Goal: Information Seeking & Learning: Learn about a topic

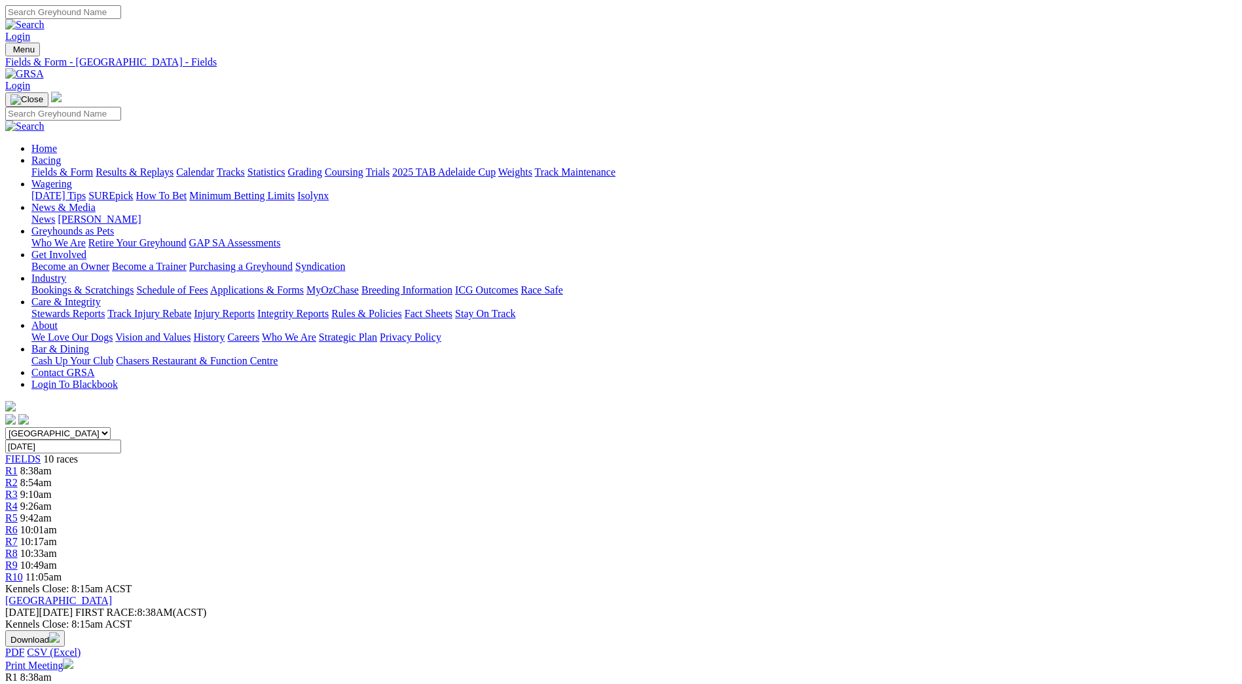
click at [93, 166] on link "Fields & Form" at bounding box center [62, 171] width 62 height 11
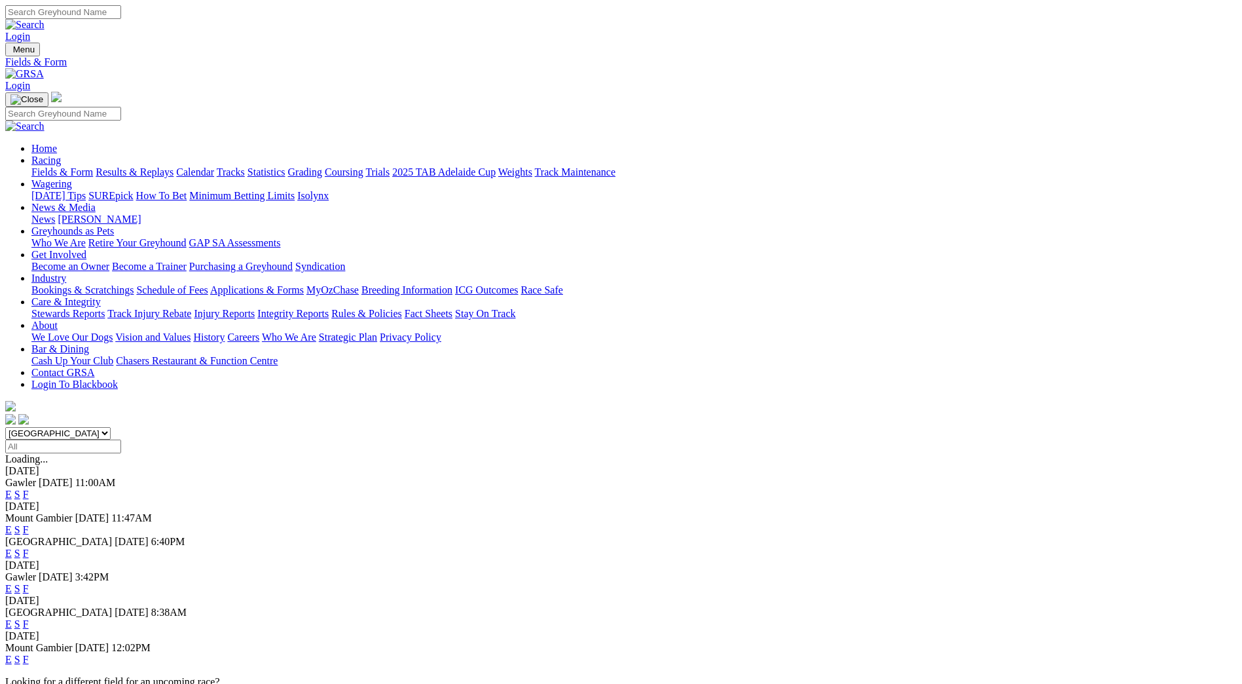
click at [29, 583] on link "F" at bounding box center [26, 588] width 6 height 11
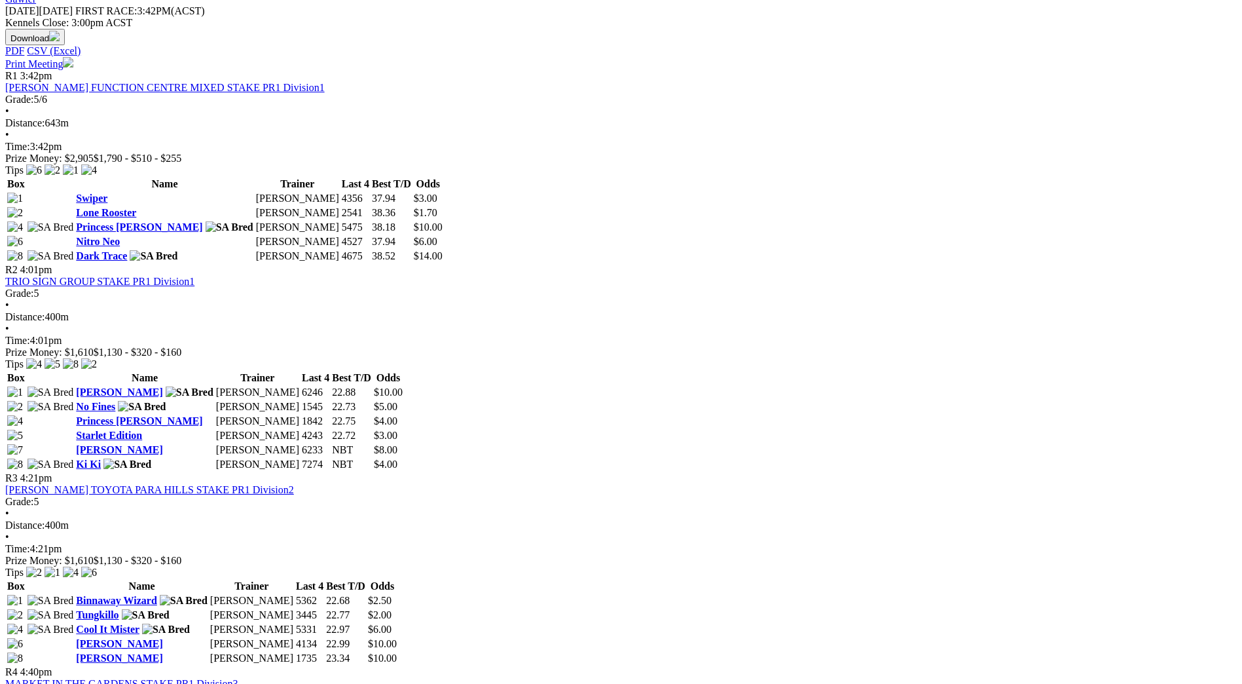
scroll to position [131, 0]
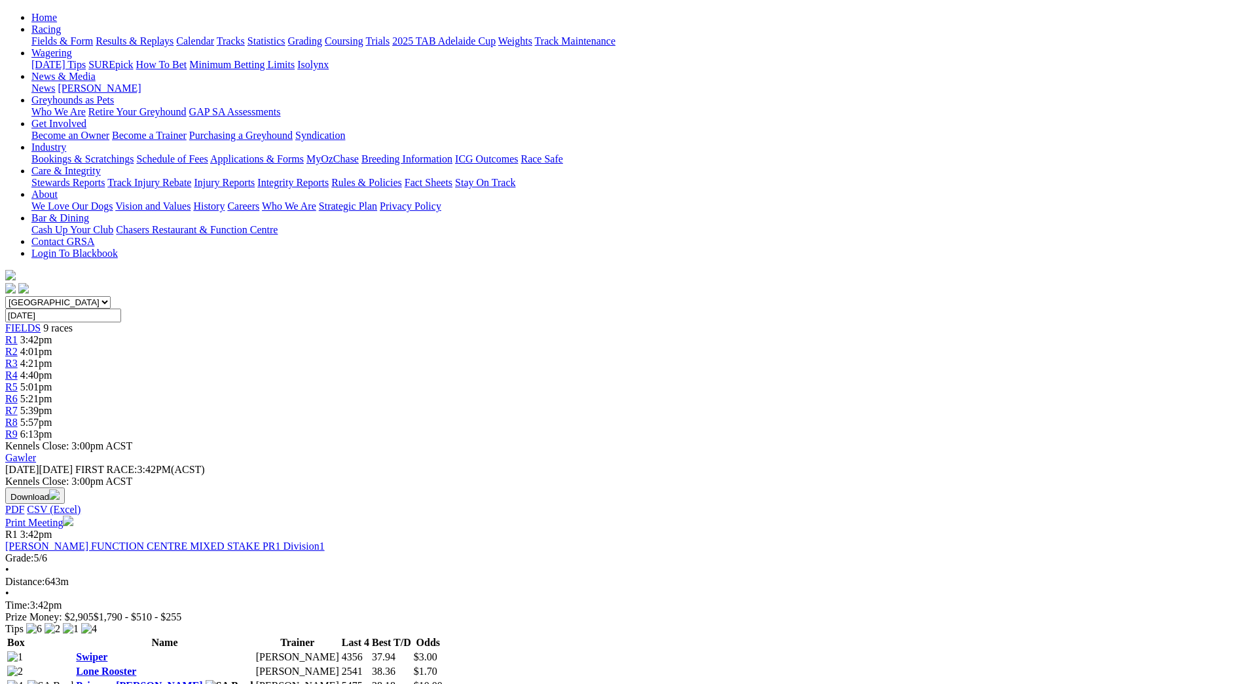
click at [325, 540] on link "[PERSON_NAME] FUNCTION CENTRE MIXED STAKE PR1 Division1" at bounding box center [165, 545] width 320 height 11
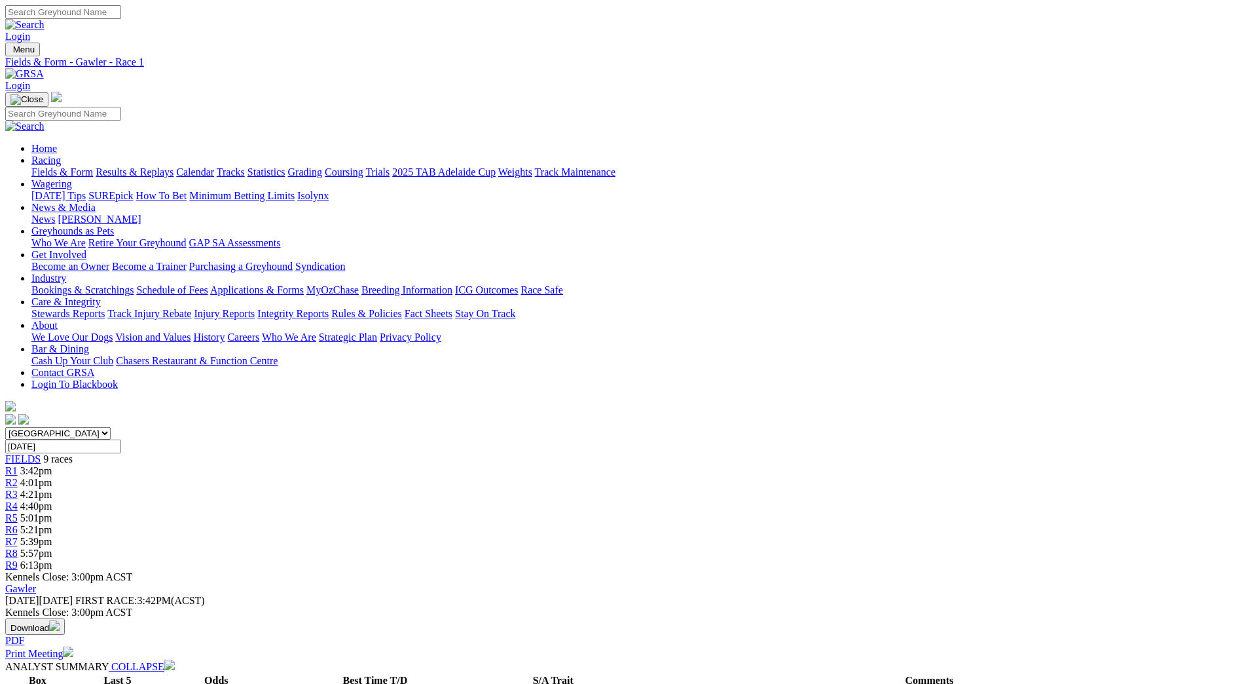
click at [93, 166] on link "Fields & Form" at bounding box center [62, 171] width 62 height 11
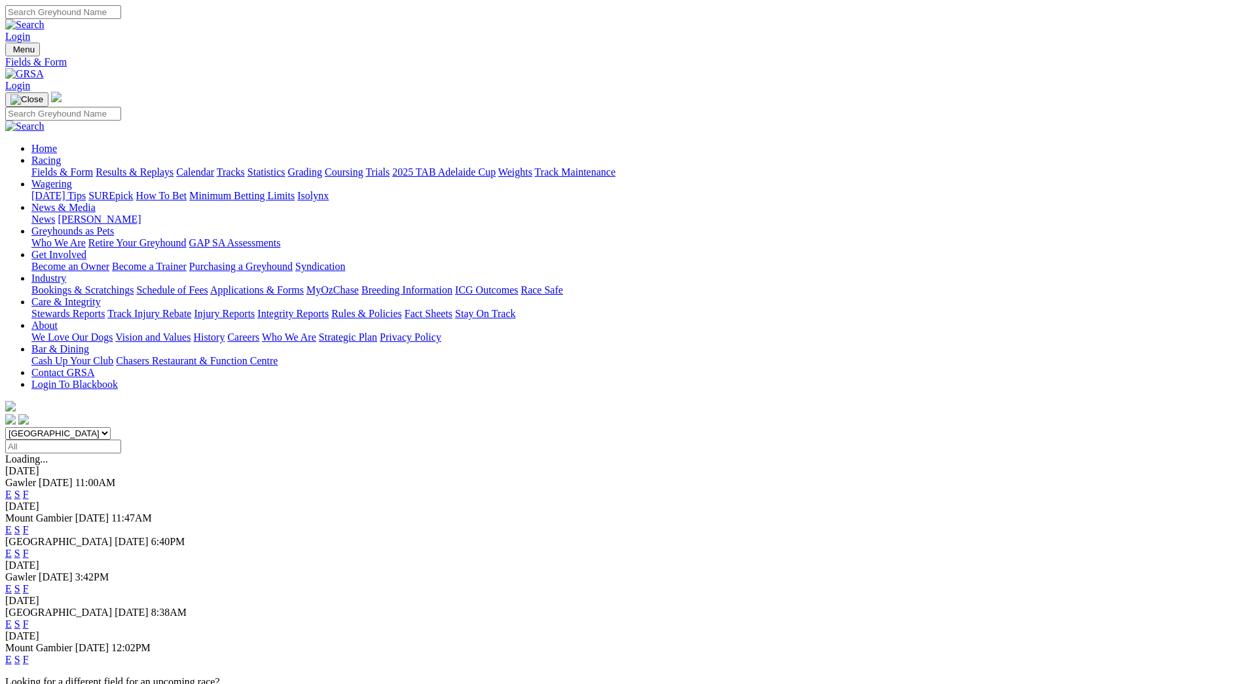
click at [29, 489] on link "F" at bounding box center [26, 494] width 6 height 11
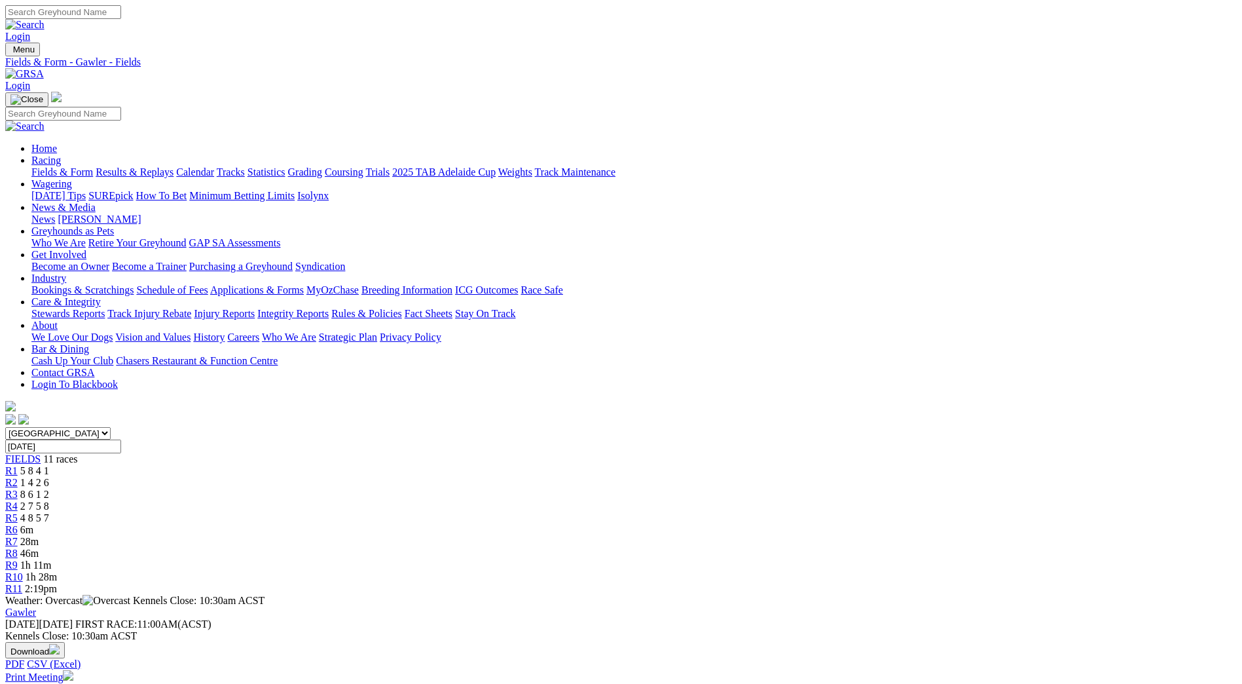
click at [49, 465] on span "5 8 4 1" at bounding box center [34, 470] width 29 height 11
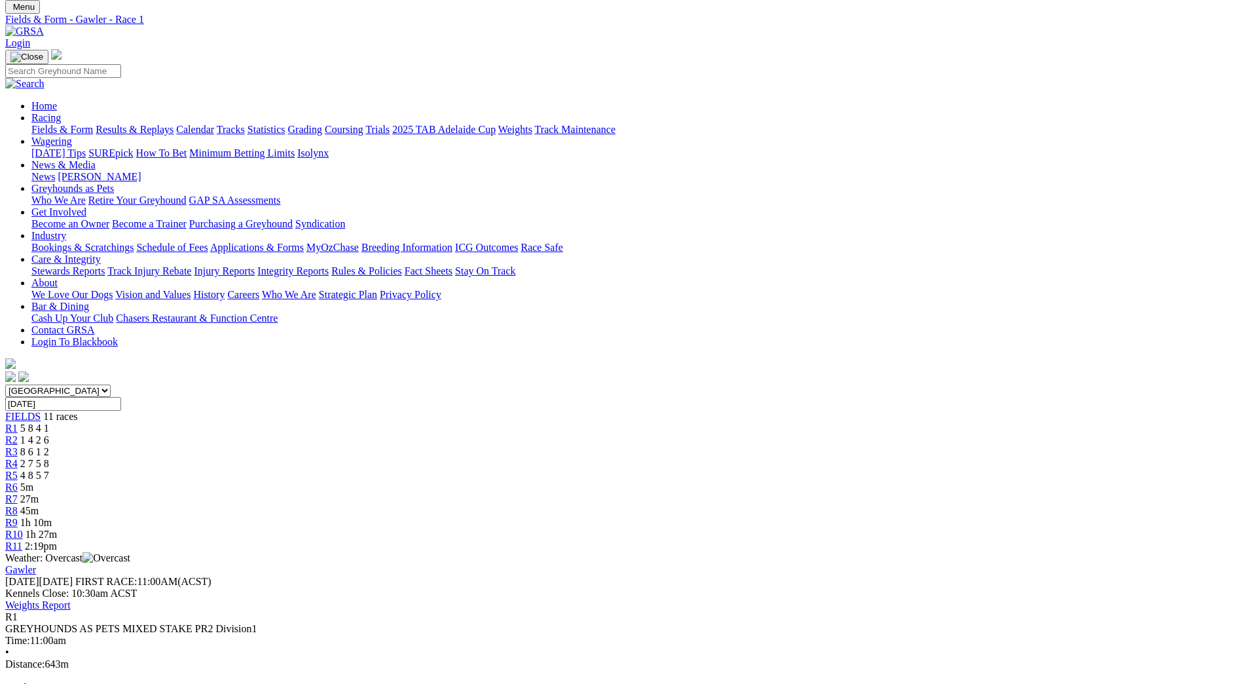
scroll to position [65, 0]
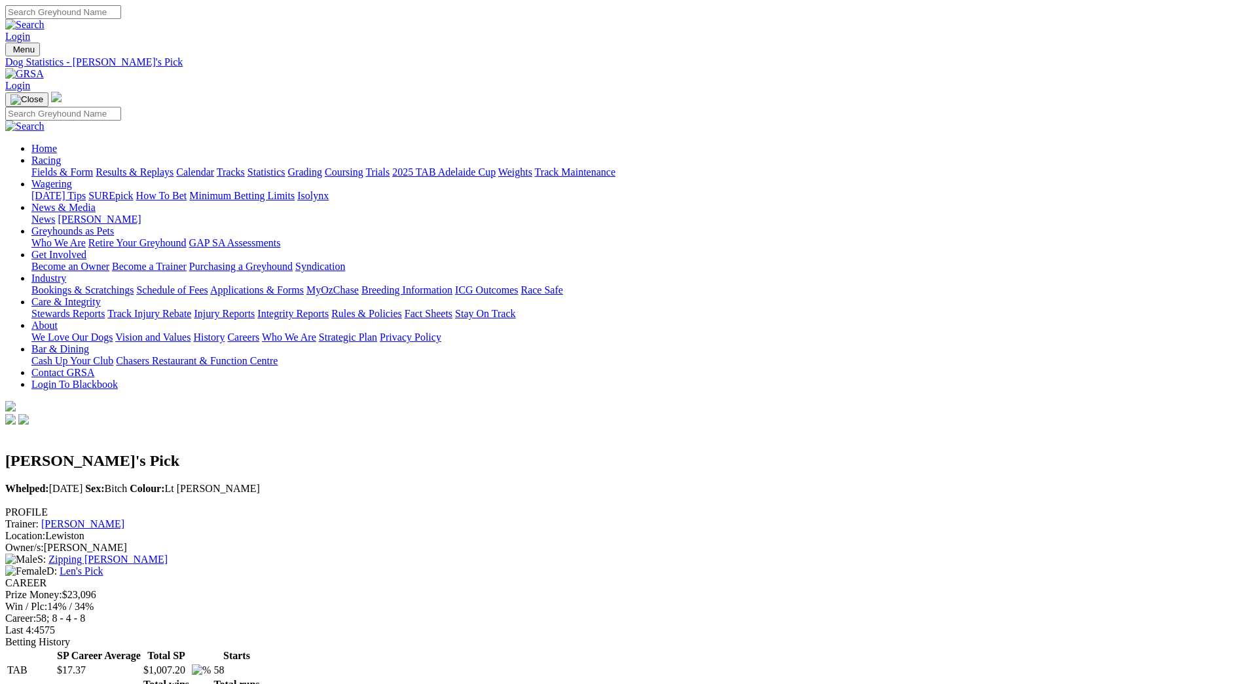
click at [93, 166] on link "Fields & Form" at bounding box center [62, 171] width 62 height 11
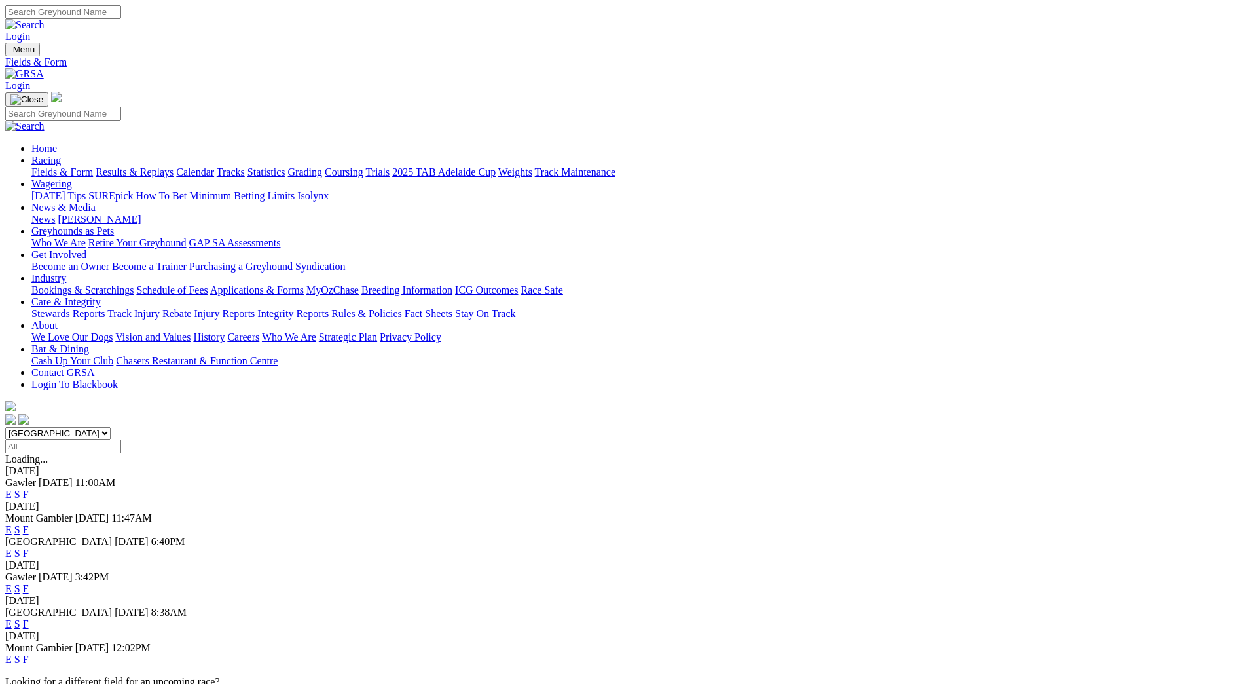
scroll to position [65, 0]
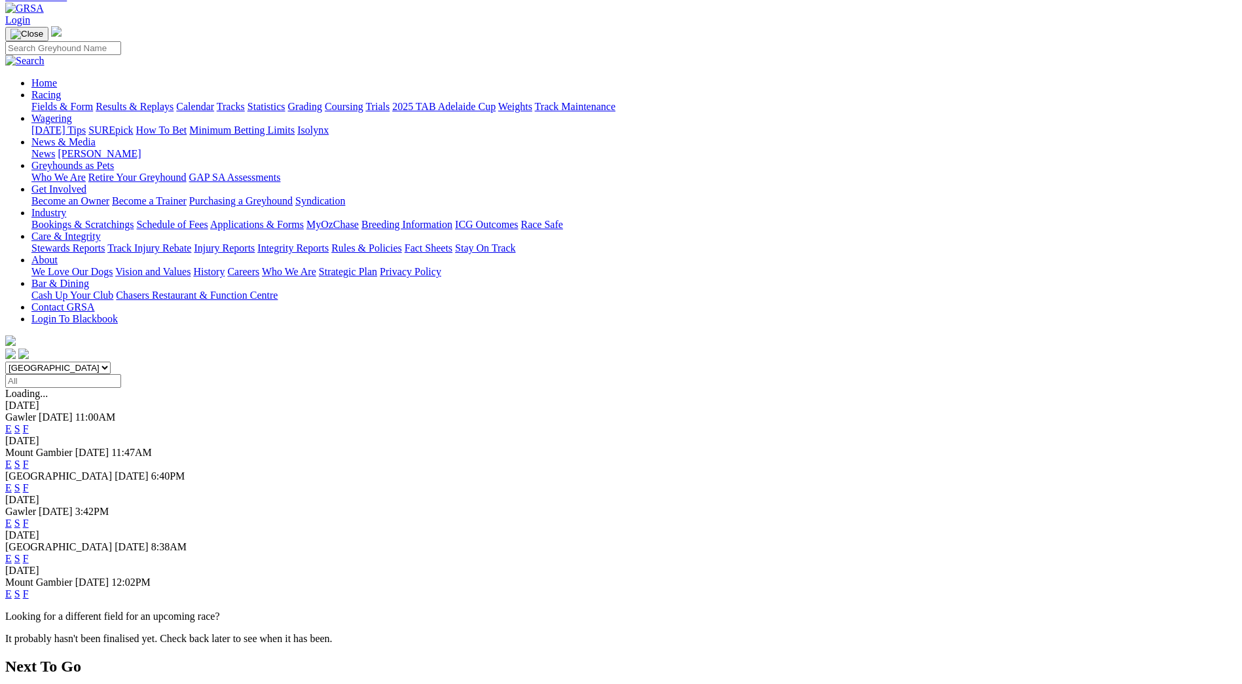
click at [29, 588] on link "F" at bounding box center [26, 593] width 6 height 11
